Goal: Transaction & Acquisition: Download file/media

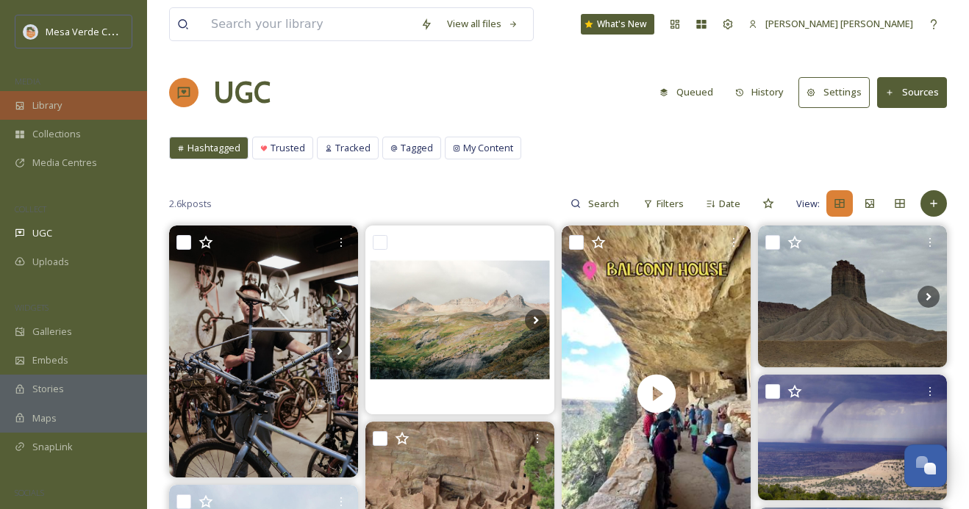
click at [82, 109] on div "Library" at bounding box center [73, 105] width 147 height 29
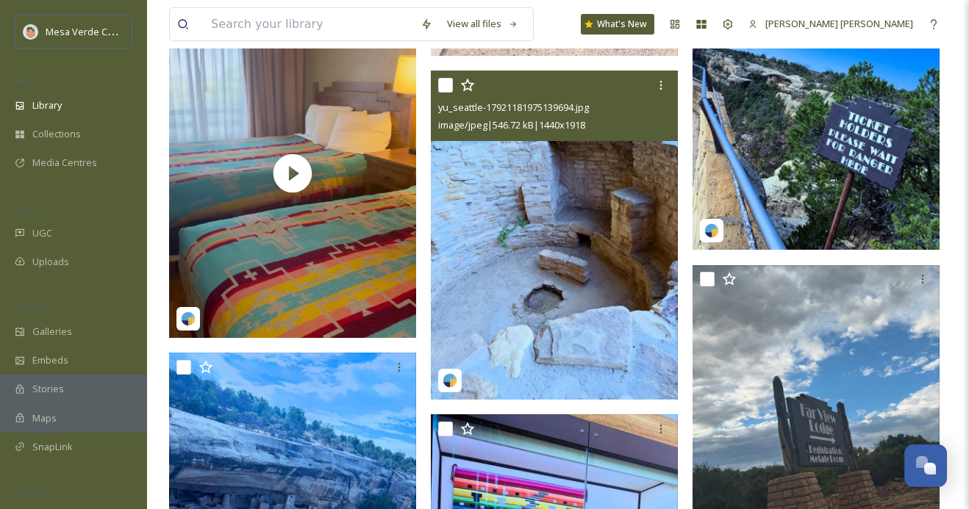
scroll to position [5797, 0]
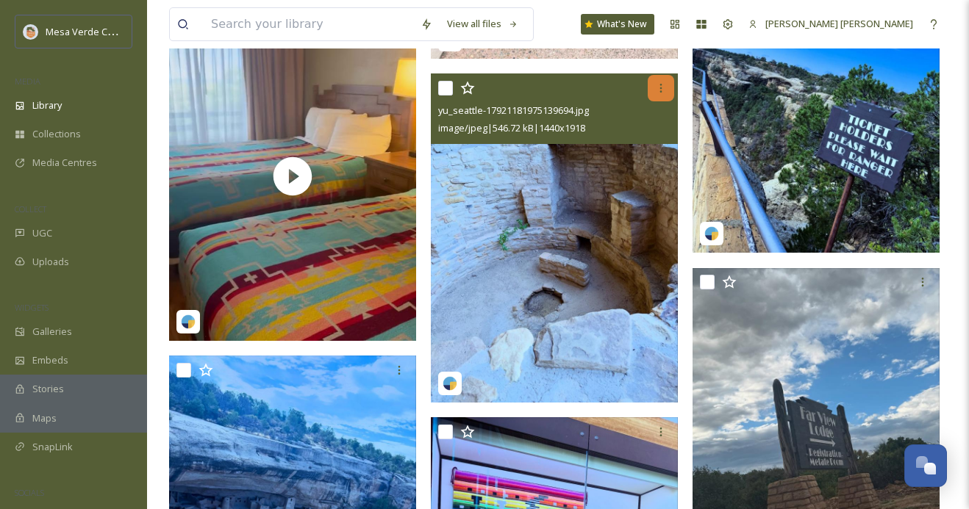
click at [659, 95] on div at bounding box center [660, 88] width 26 height 26
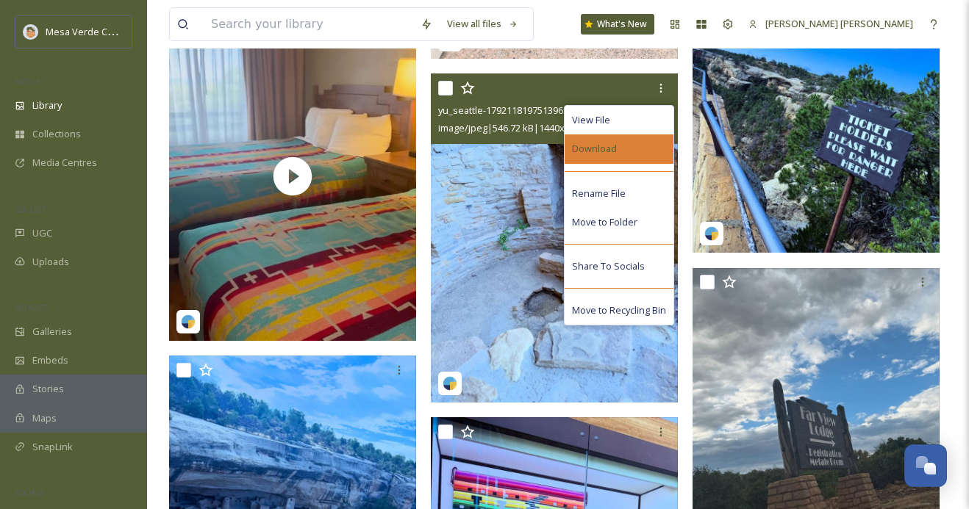
click at [608, 153] on span "Download" at bounding box center [594, 149] width 45 height 14
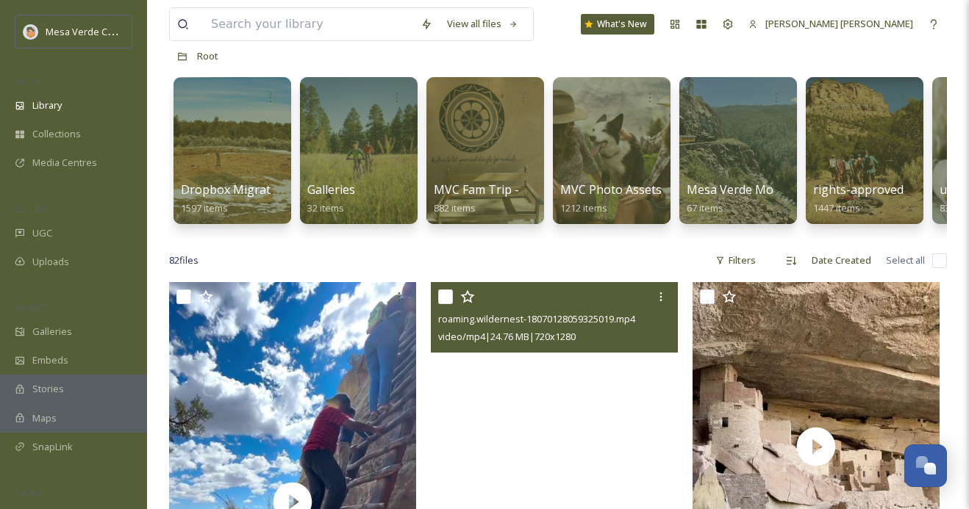
scroll to position [76, 0]
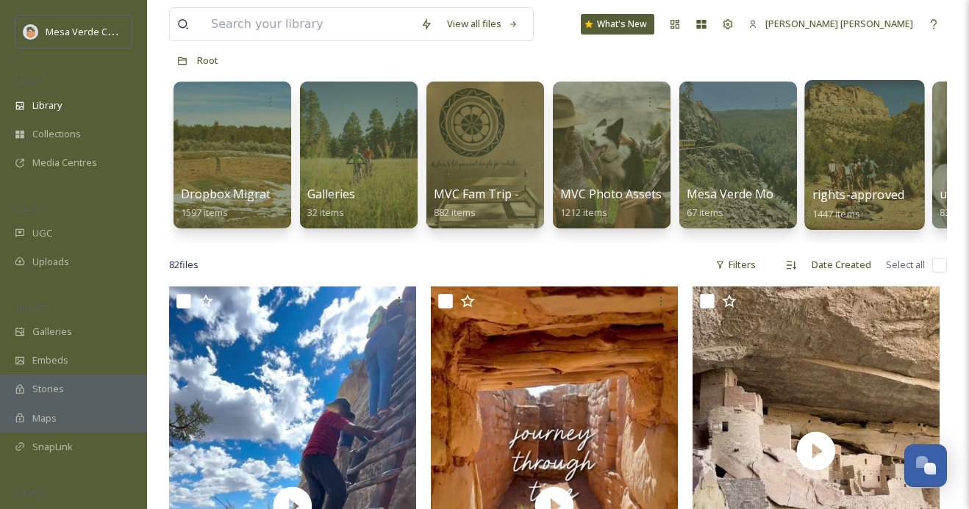
click at [868, 162] on div at bounding box center [864, 155] width 120 height 150
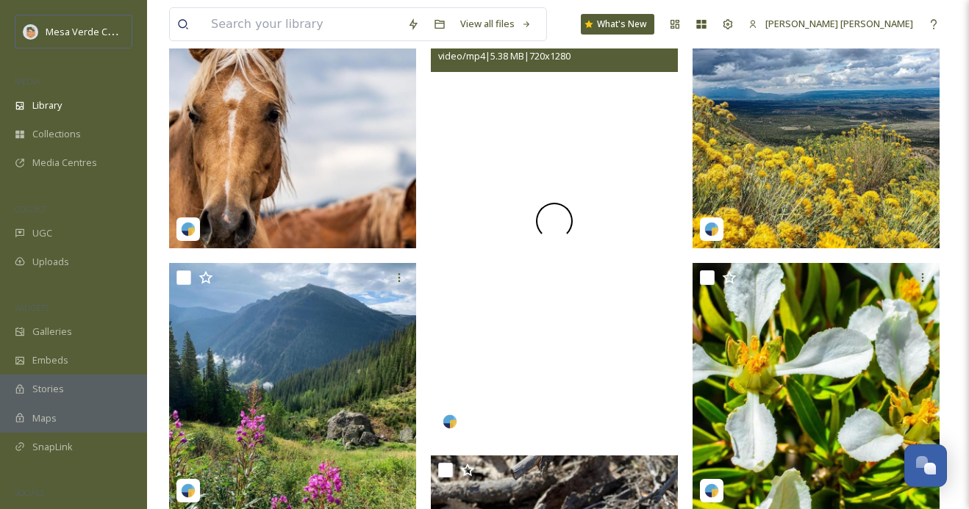
scroll to position [689, 0]
